Goal: Unclear

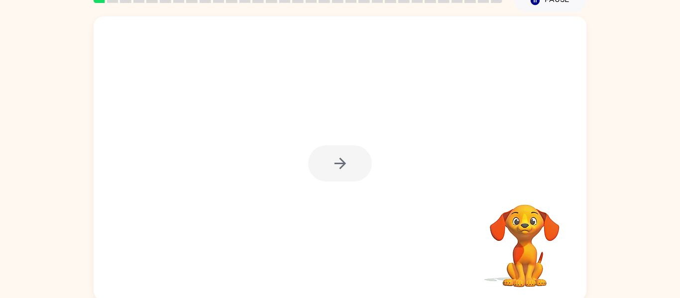
scroll to position [52, 0]
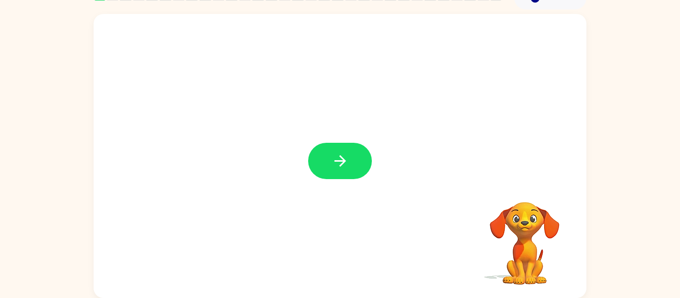
click at [525, 247] on video "Your browser must support playing .mp4 files to use Literably. Please try using…" at bounding box center [525, 237] width 100 height 100
click at [528, 249] on video "Your browser must support playing .mp4 files to use Literably. Please try using…" at bounding box center [525, 237] width 100 height 100
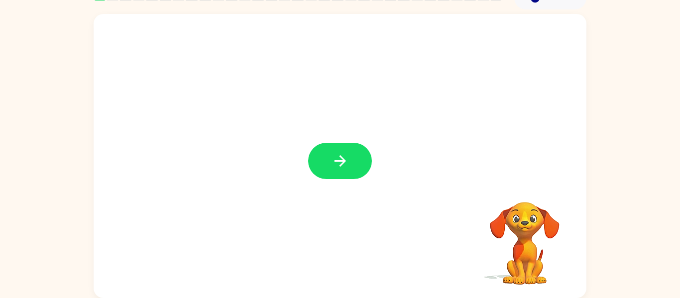
click at [528, 249] on video "Your browser must support playing .mp4 files to use Literably. Please try using…" at bounding box center [525, 237] width 100 height 100
click at [525, 238] on video "Your browser must support playing .mp4 files to use Literably. Please try using…" at bounding box center [525, 237] width 100 height 100
click at [525, 239] on video "Your browser must support playing .mp4 files to use Literably. Please try using…" at bounding box center [525, 237] width 100 height 100
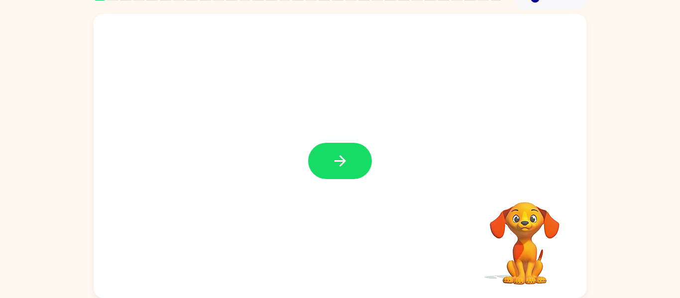
click at [525, 239] on video "Your browser must support playing .mp4 files to use Literably. Please try using…" at bounding box center [525, 237] width 100 height 100
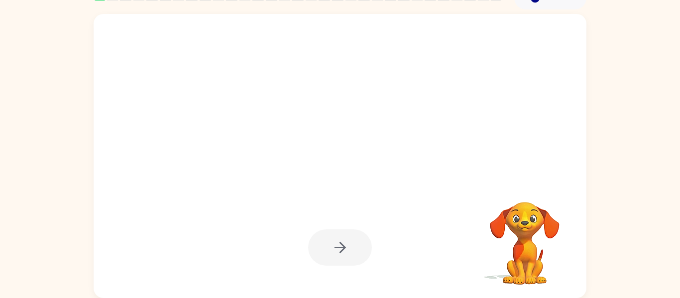
click at [341, 244] on icon "button" at bounding box center [339, 247] width 11 height 11
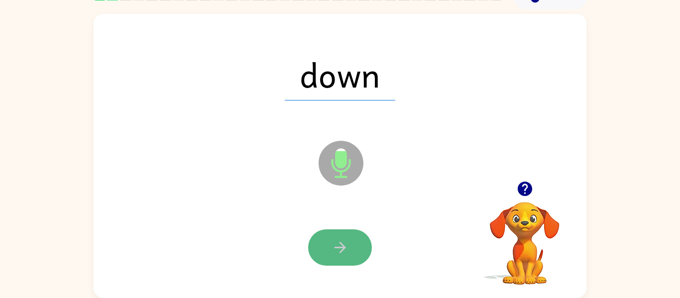
click at [345, 249] on icon "button" at bounding box center [339, 247] width 17 height 17
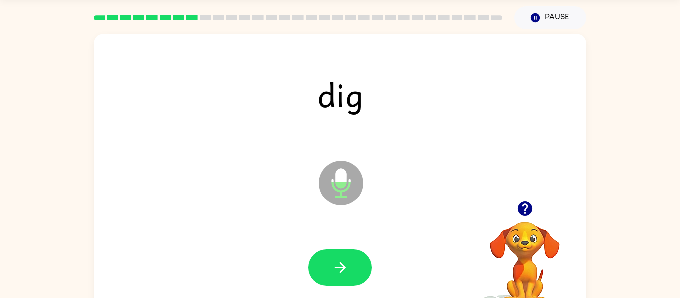
scroll to position [12, 0]
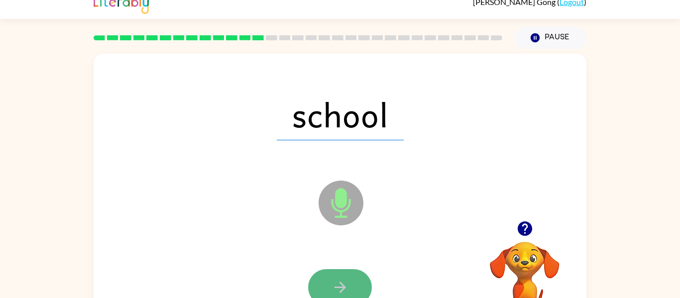
click at [358, 284] on button "button" at bounding box center [340, 287] width 64 height 36
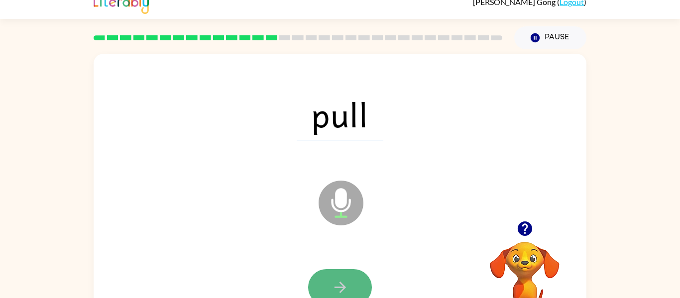
click at [342, 286] on icon "button" at bounding box center [339, 287] width 11 height 11
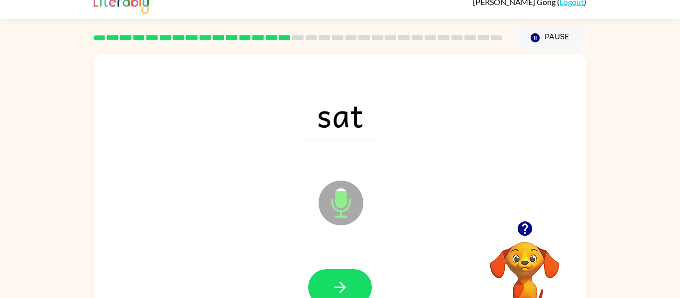
click at [342, 286] on icon "button" at bounding box center [339, 287] width 11 height 11
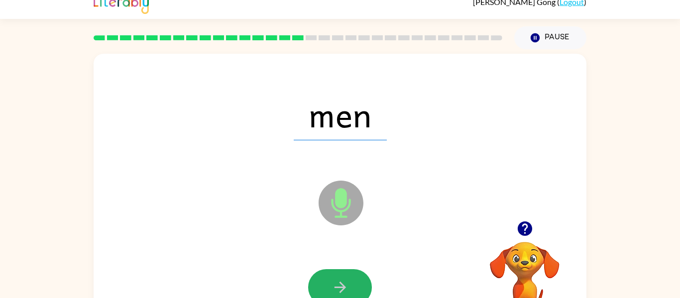
click at [342, 286] on icon "button" at bounding box center [339, 287] width 11 height 11
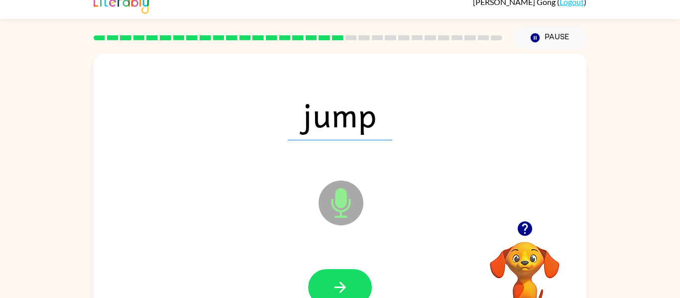
click at [342, 286] on icon "button" at bounding box center [339, 287] width 11 height 11
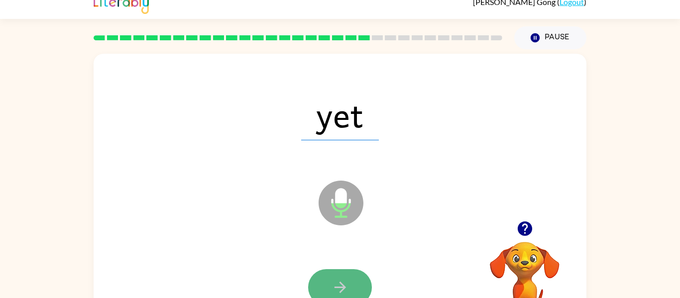
click at [342, 286] on icon "button" at bounding box center [339, 287] width 11 height 11
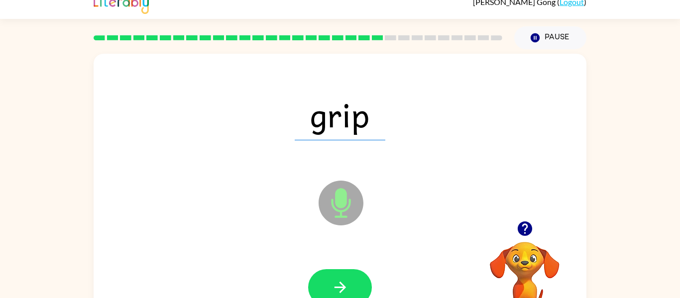
click at [342, 286] on icon "button" at bounding box center [339, 287] width 11 height 11
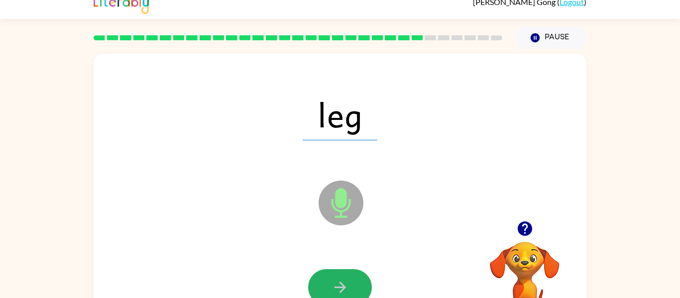
click at [342, 286] on icon "button" at bounding box center [339, 287] width 11 height 11
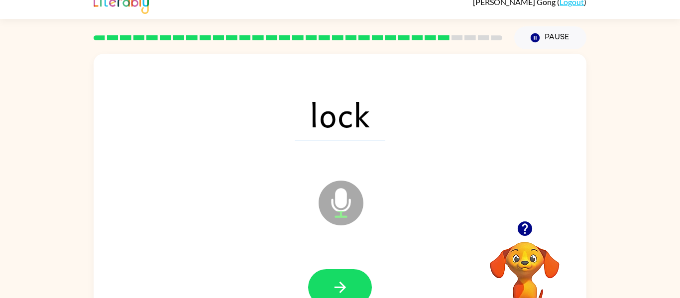
click at [342, 286] on icon "button" at bounding box center [339, 287] width 11 height 11
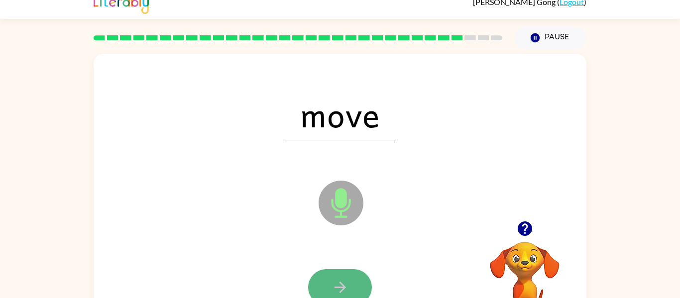
click at [342, 286] on icon "button" at bounding box center [339, 287] width 11 height 11
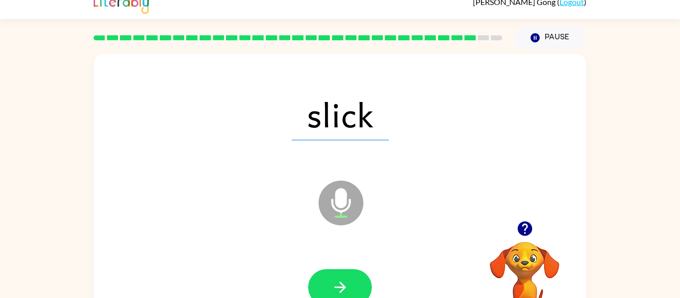
click at [342, 286] on icon "button" at bounding box center [339, 287] width 11 height 11
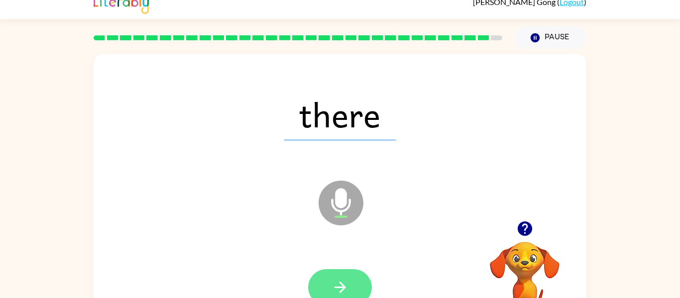
click at [344, 292] on icon "button" at bounding box center [339, 287] width 17 height 17
